Goal: Task Accomplishment & Management: Use online tool/utility

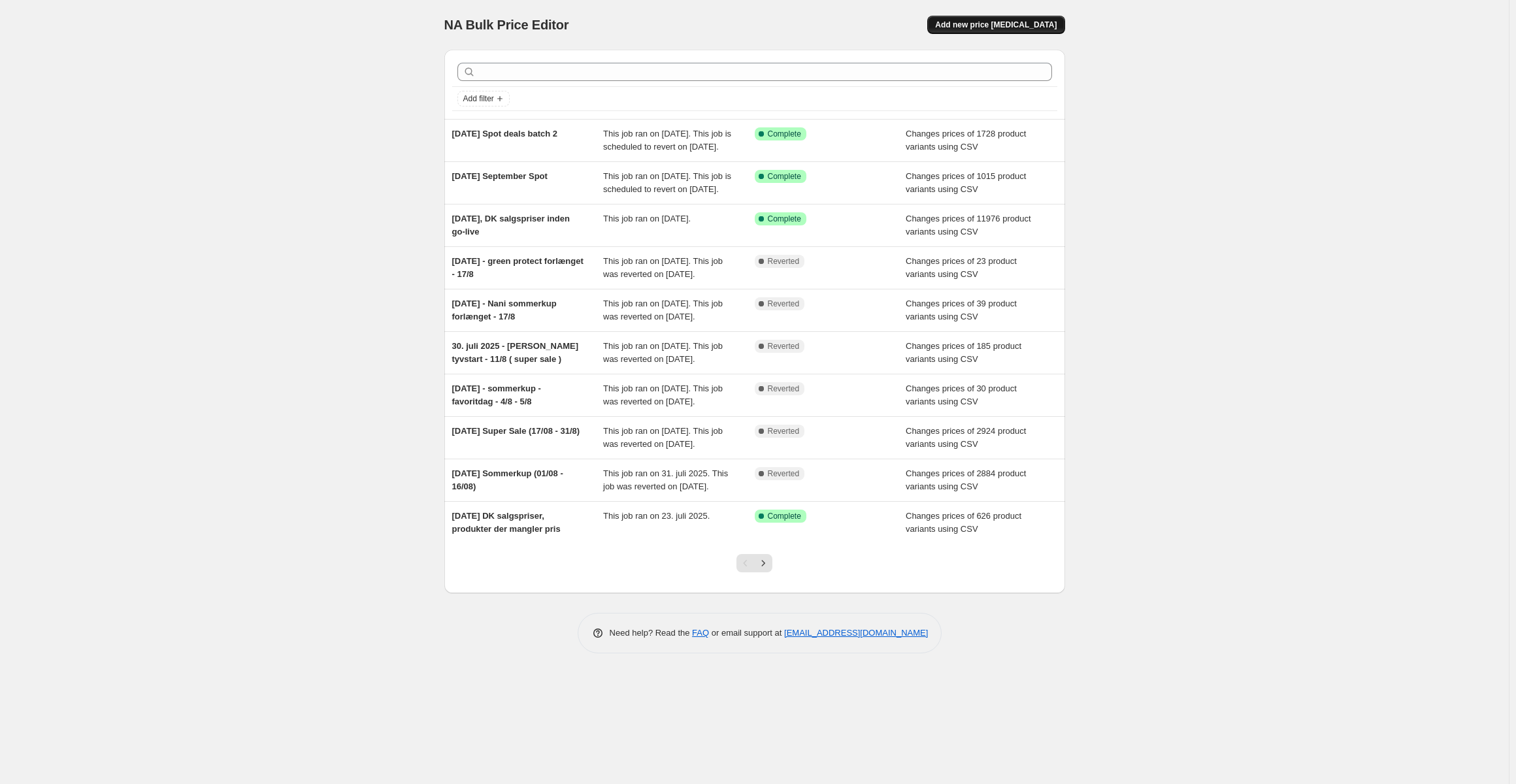
click at [1013, 25] on span "Add new price [MEDICAL_DATA]" at bounding box center [996, 24] width 122 height 10
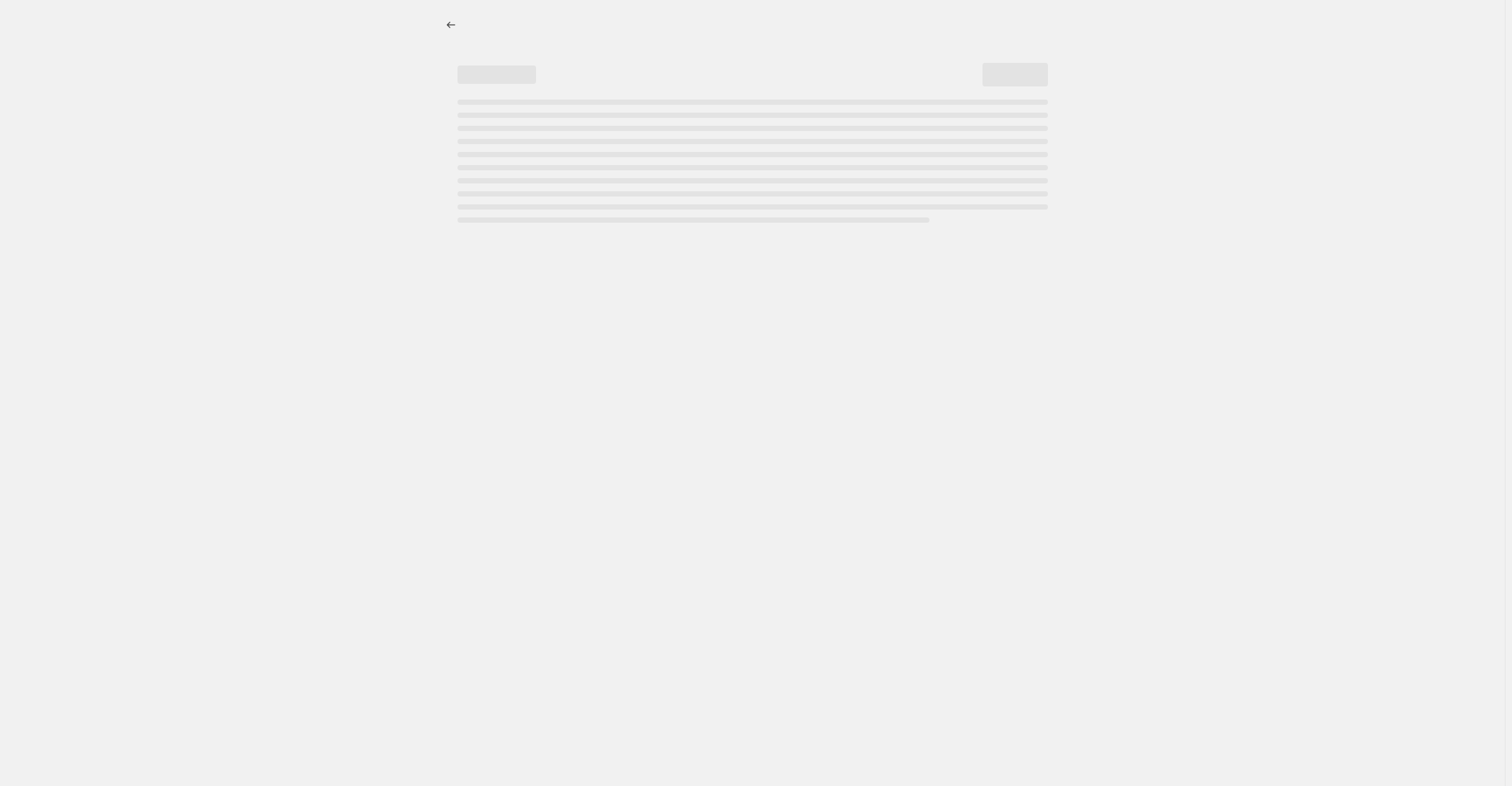
select select "percentage"
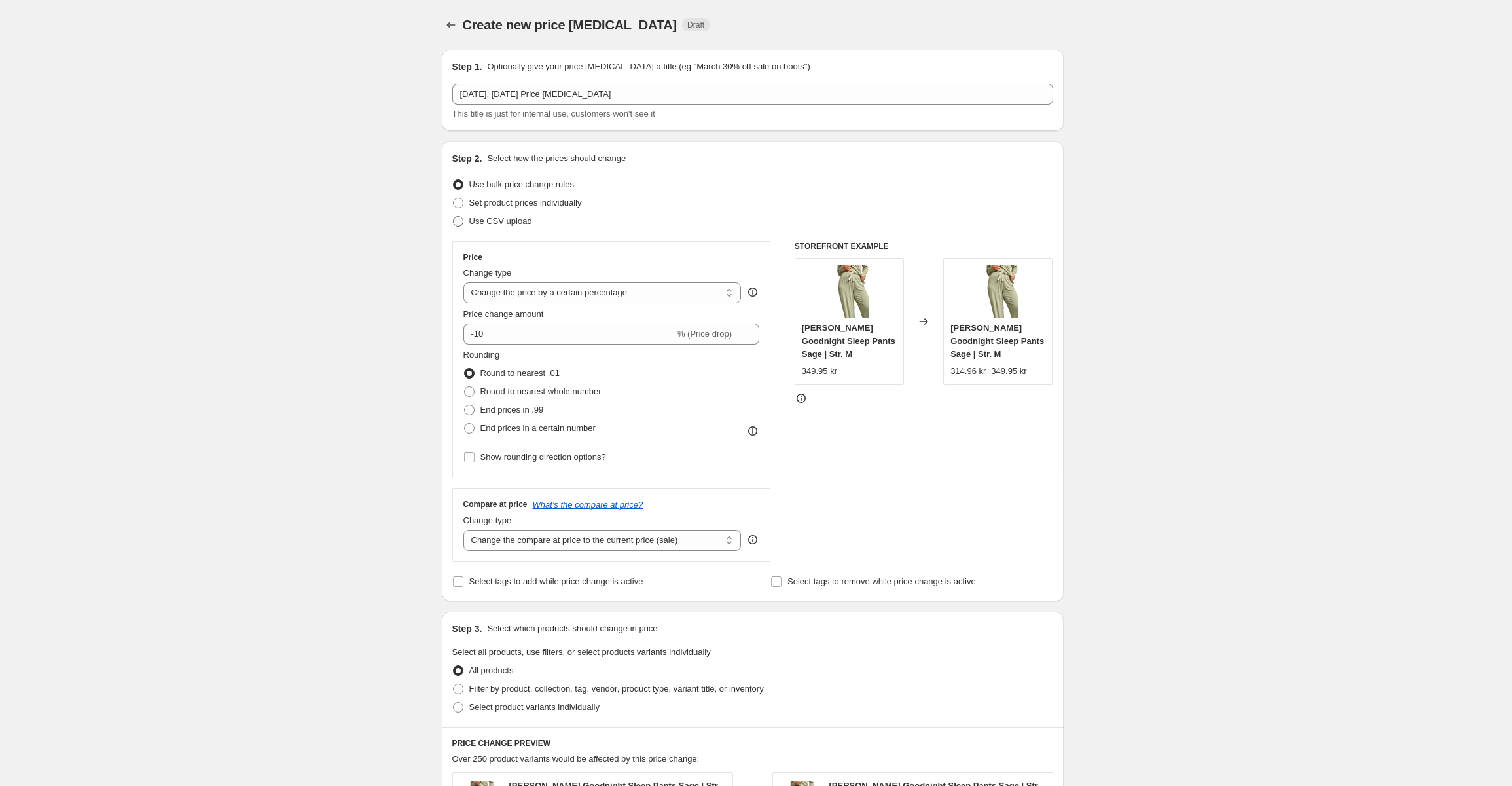
click at [482, 230] on div "Step 2. Select how the prices should change Use bulk price change rules Set pro…" at bounding box center [753, 371] width 601 height 439
click at [504, 224] on span "Use CSV upload" at bounding box center [500, 221] width 63 height 10
click at [454, 217] on input "Use CSV upload" at bounding box center [453, 216] width 1 height 1
radio input "true"
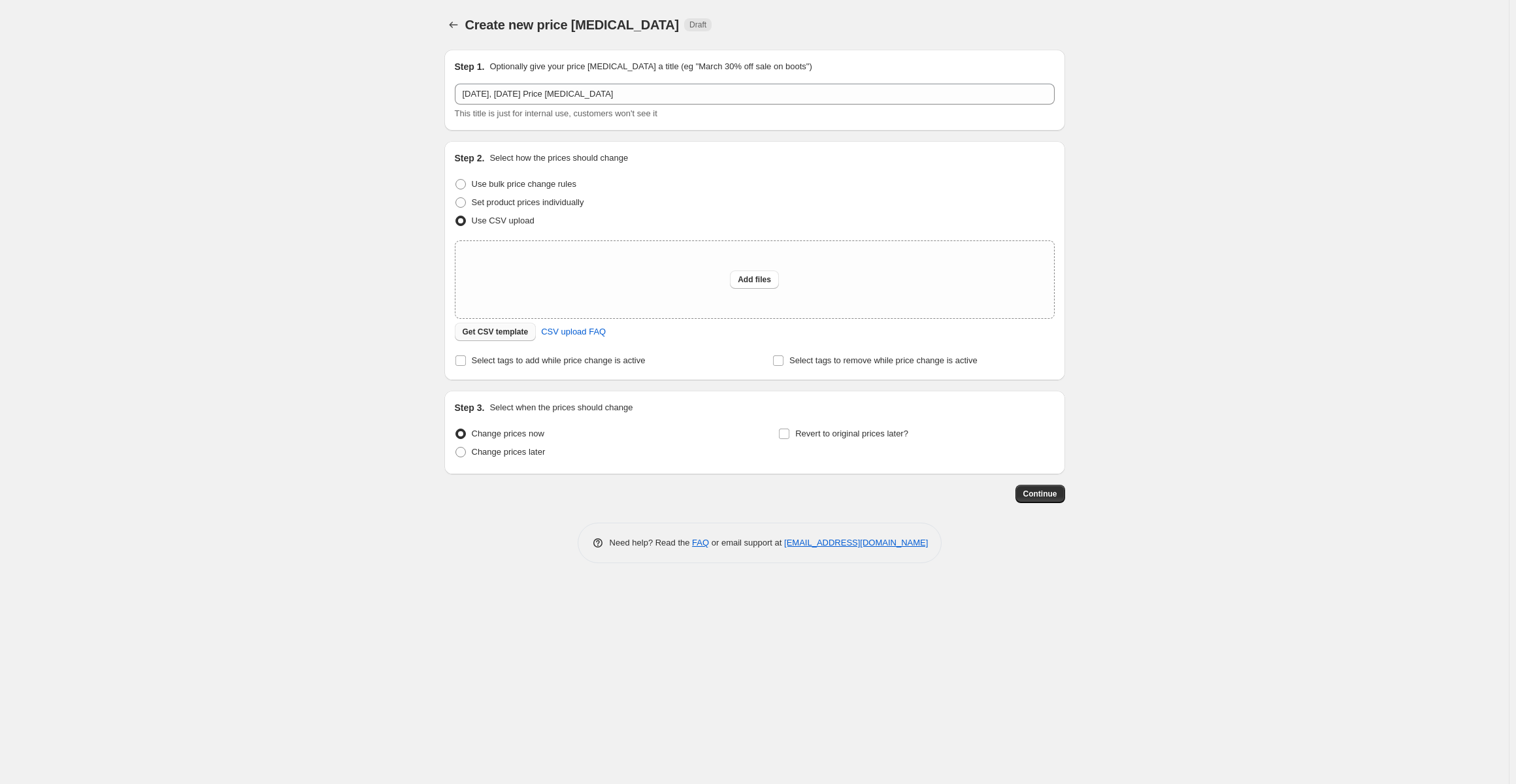
click at [491, 331] on span "Get CSV template" at bounding box center [496, 331] width 66 height 10
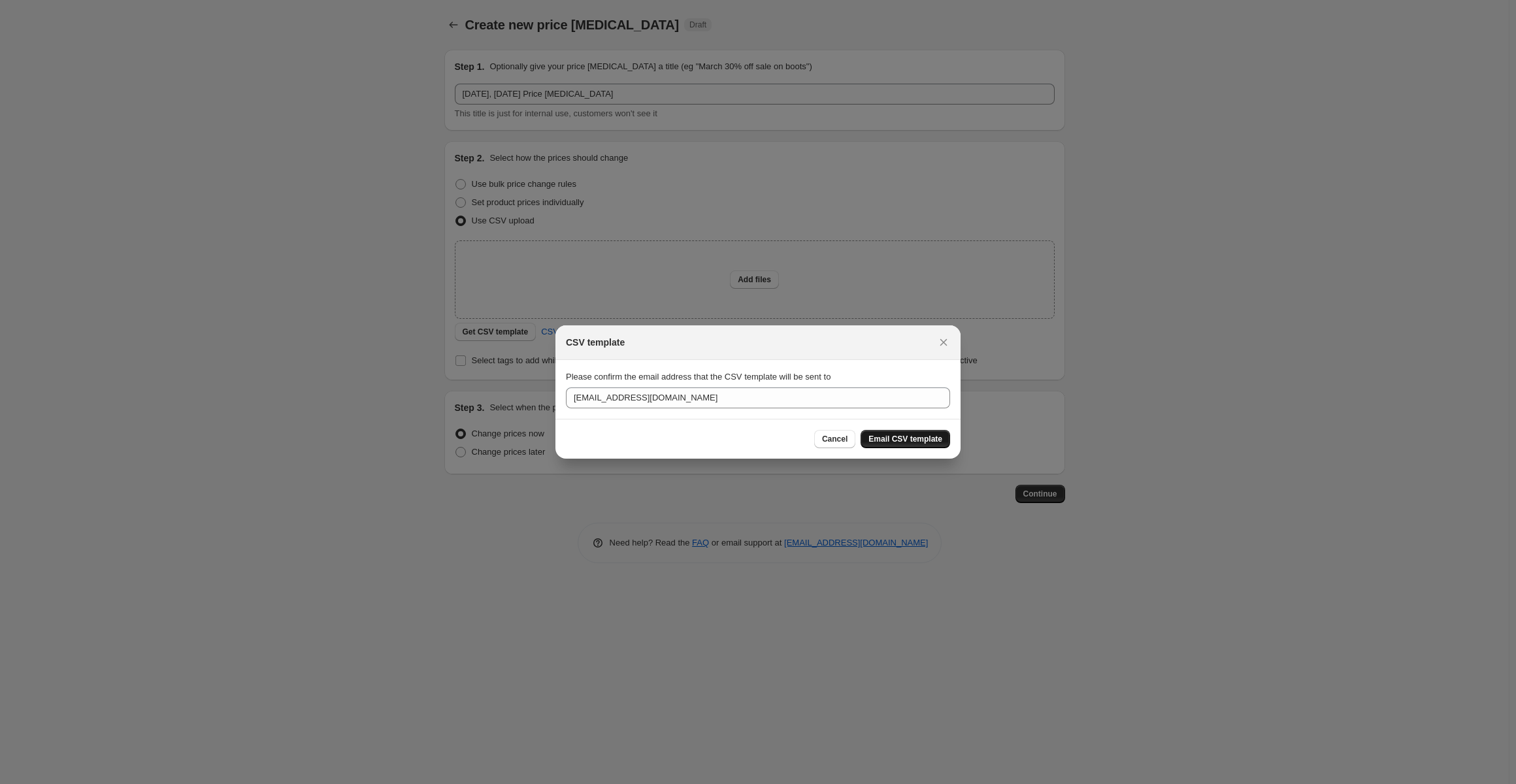
click at [907, 439] on span "Email CSV template" at bounding box center [905, 438] width 74 height 10
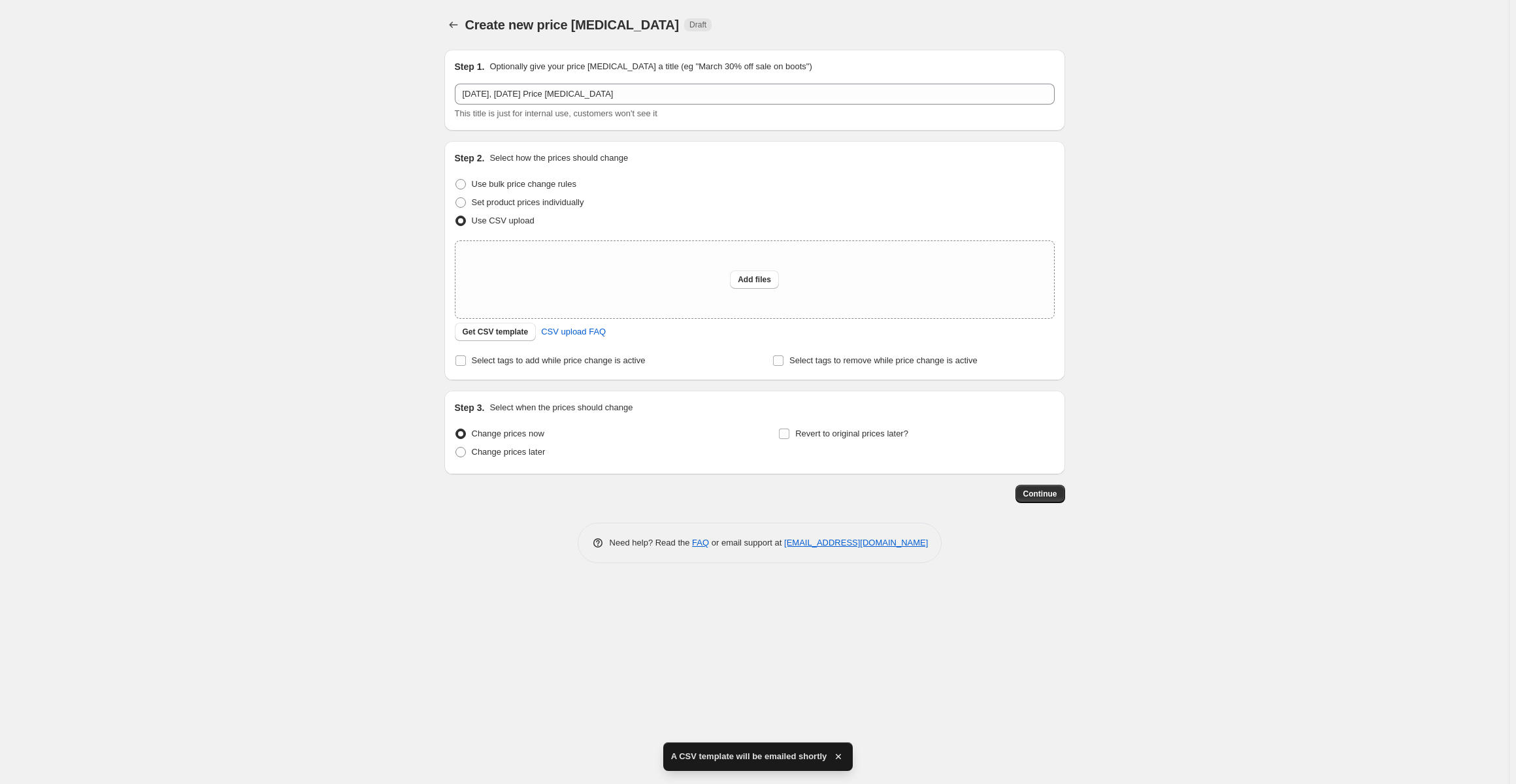
click at [298, 573] on div "Create new price change job. This page is ready Create new price change job Dra…" at bounding box center [754, 392] width 1508 height 784
click at [495, 336] on span "Get CSV template" at bounding box center [496, 331] width 66 height 10
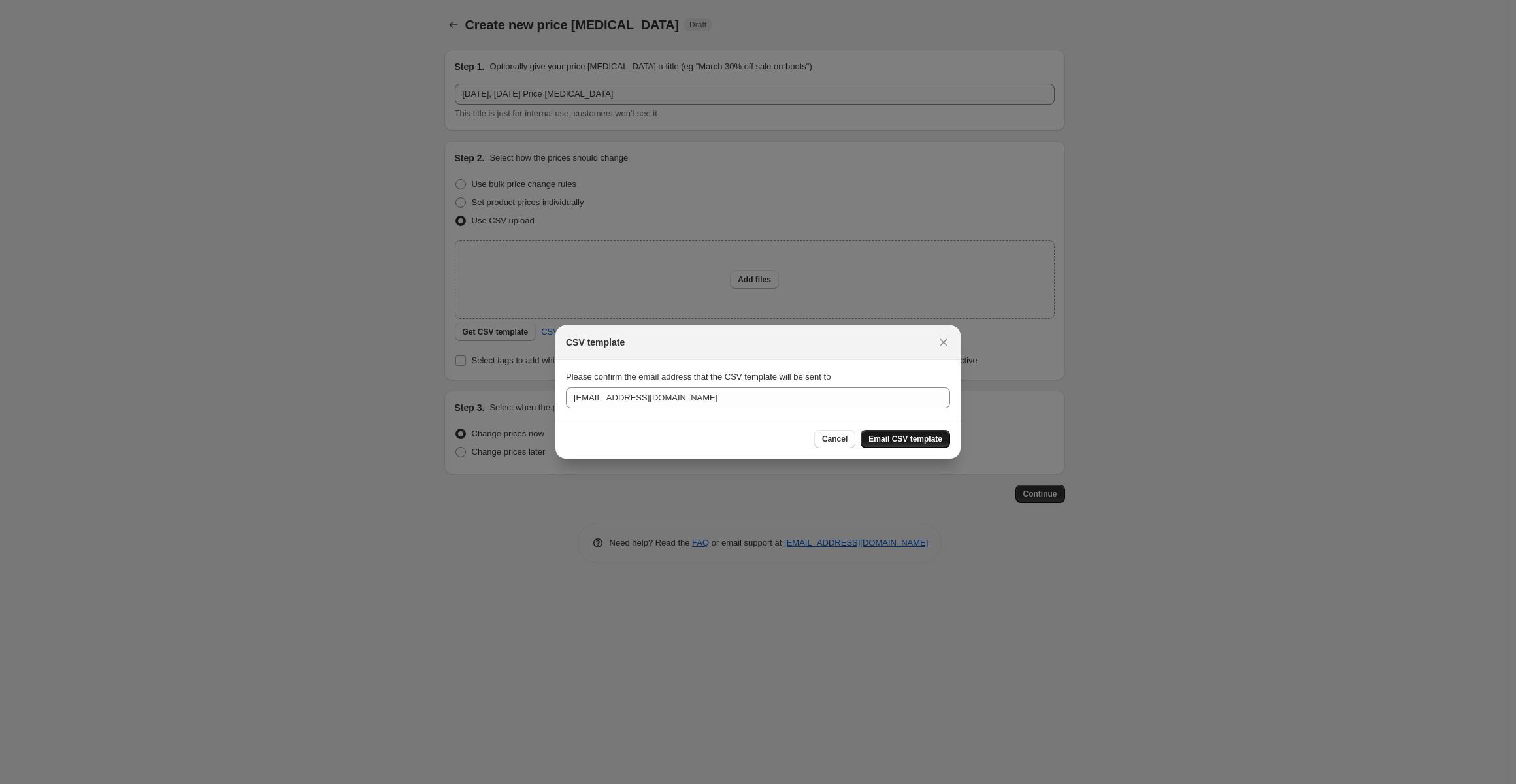
click at [910, 443] on span "Email CSV template" at bounding box center [905, 438] width 74 height 10
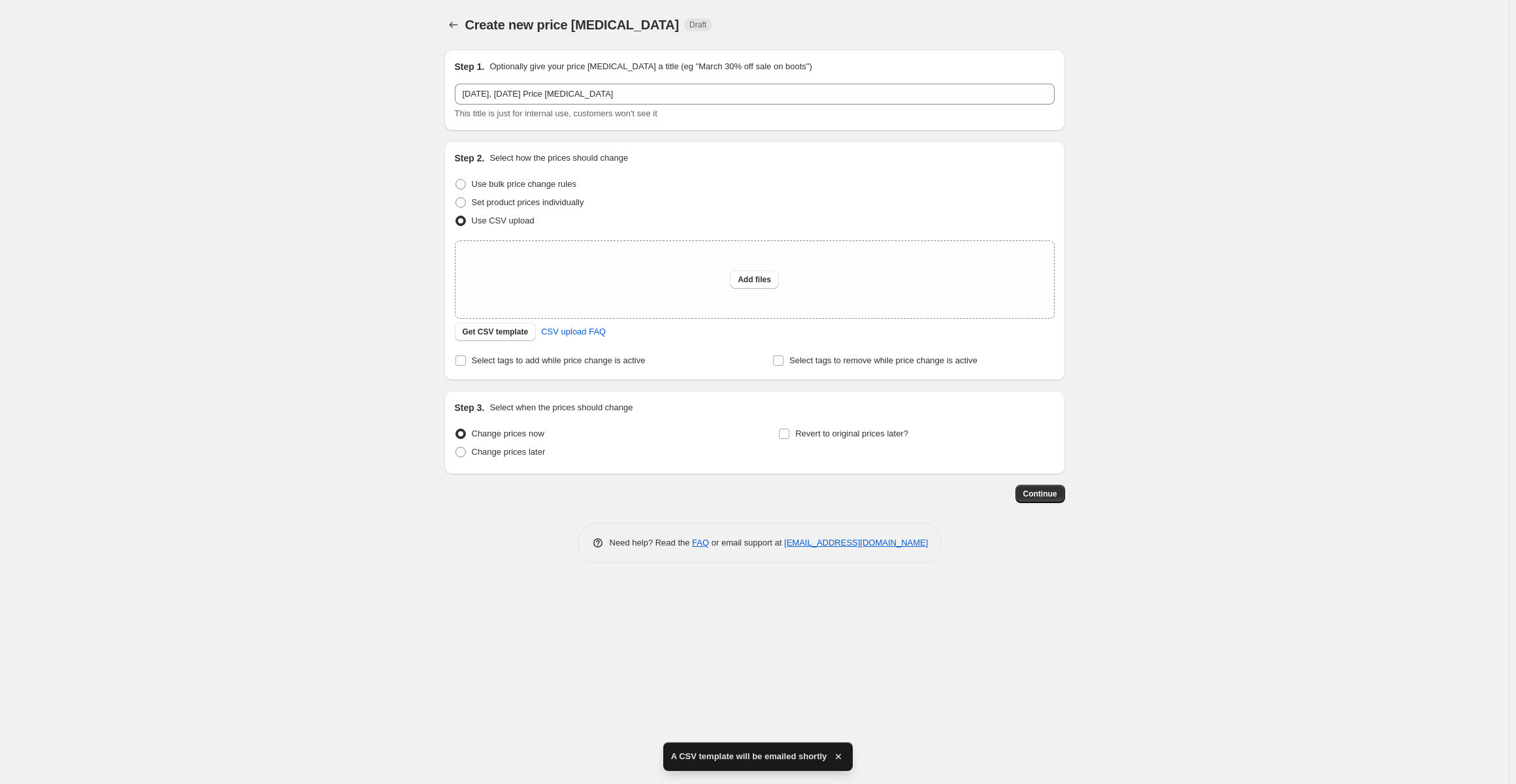
drag, startPoint x: 240, startPoint y: 381, endPoint x: 243, endPoint y: 365, distance: 16.3
click at [244, 376] on div "Create new price change job. This page is ready Create new price change job Dra…" at bounding box center [754, 392] width 1508 height 784
click at [317, 435] on div "Create new price change job. This page is ready Create new price change job Dra…" at bounding box center [754, 392] width 1508 height 784
